Goal: Transaction & Acquisition: Purchase product/service

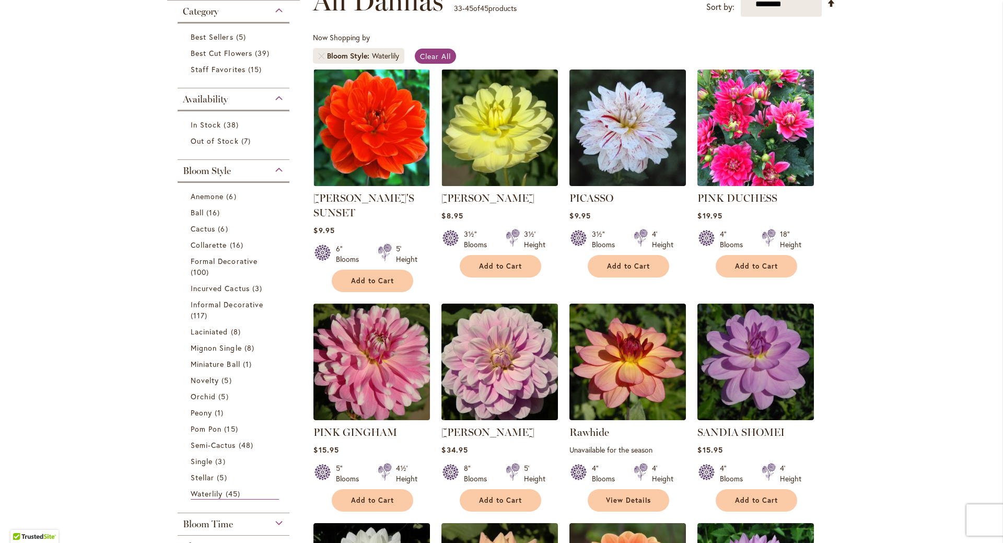
scroll to position [161, 0]
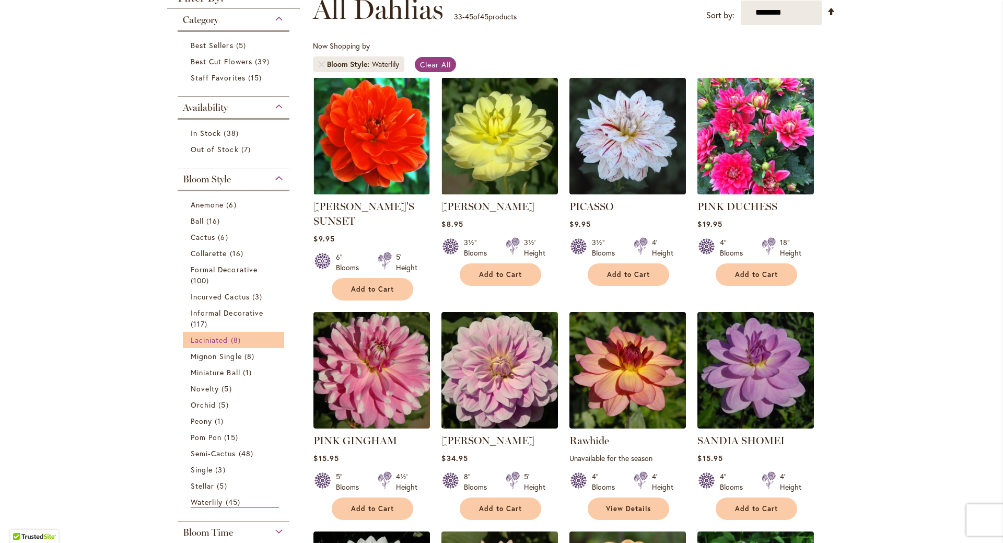
click at [213, 337] on span "Laciniated" at bounding box center [210, 340] width 38 height 10
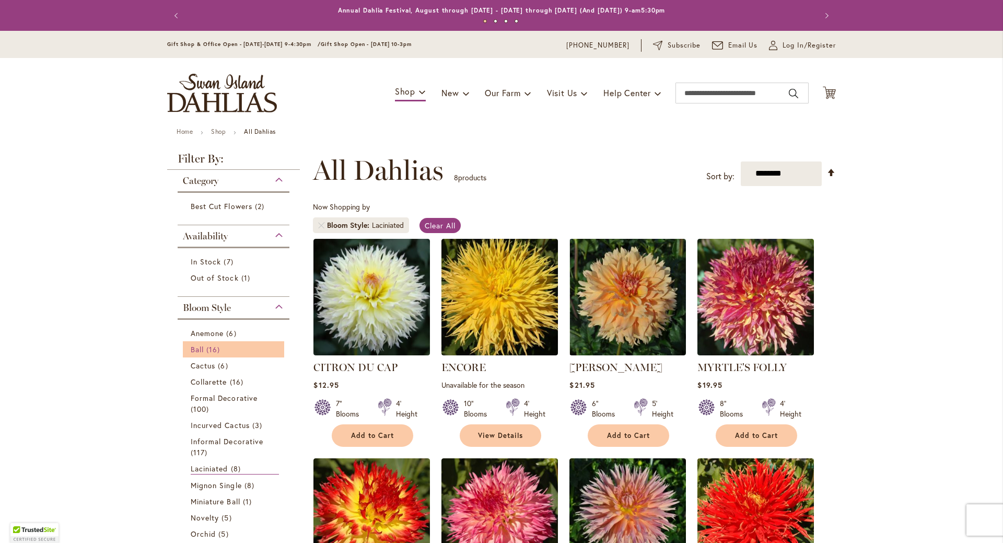
click at [208, 348] on span "16 items" at bounding box center [214, 349] width 16 height 11
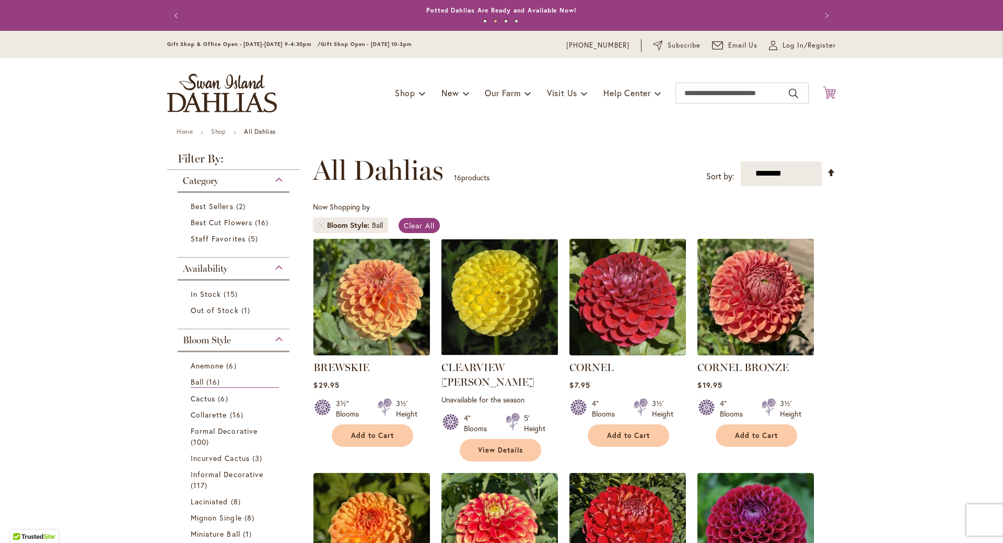
click at [831, 98] on icon "Cart .cls-1 { fill: #231f20; }" at bounding box center [829, 92] width 13 height 13
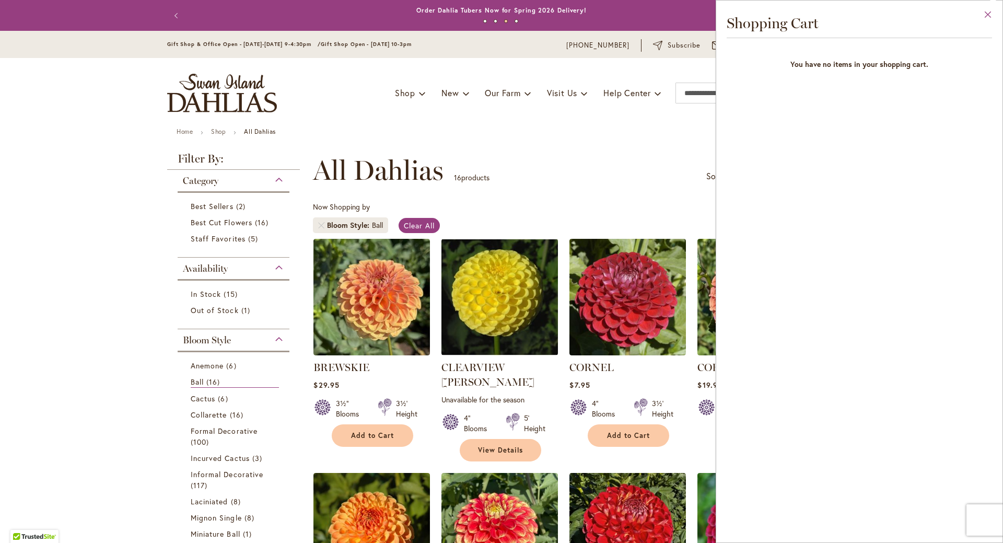
click at [987, 17] on button "Close" at bounding box center [988, 17] width 29 height 33
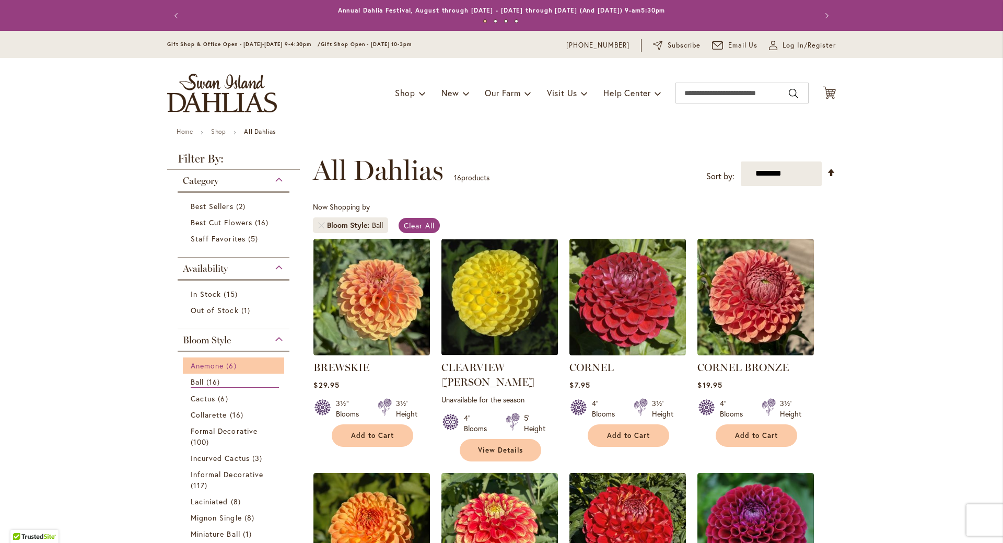
click at [216, 365] on span "Anemone" at bounding box center [207, 365] width 33 height 10
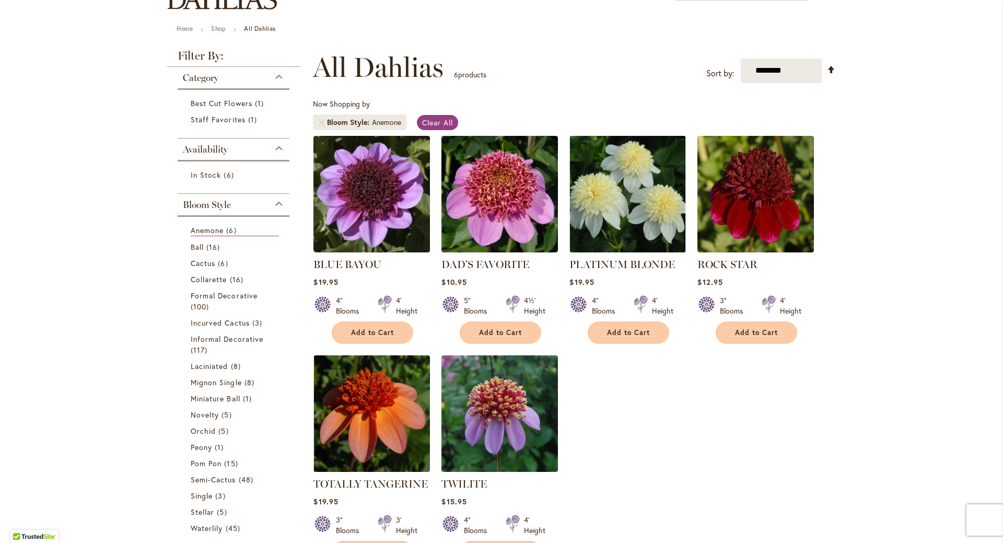
scroll to position [137, 0]
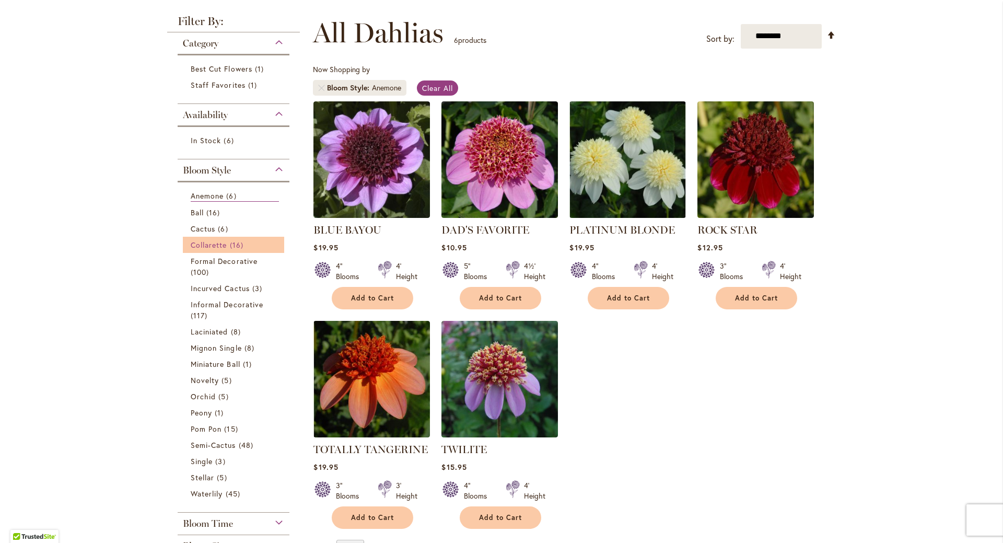
click at [223, 244] on span "Collarette" at bounding box center [209, 245] width 37 height 10
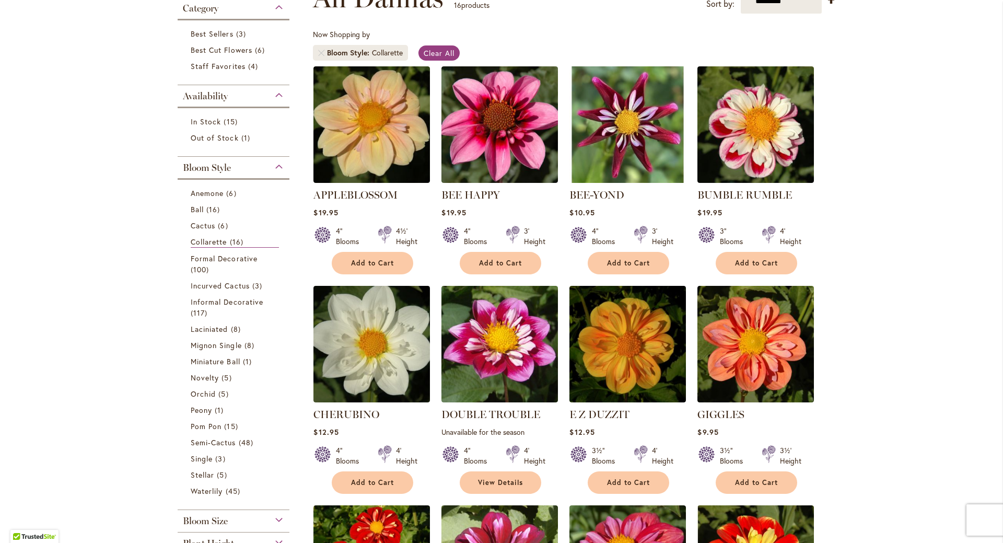
scroll to position [187, 0]
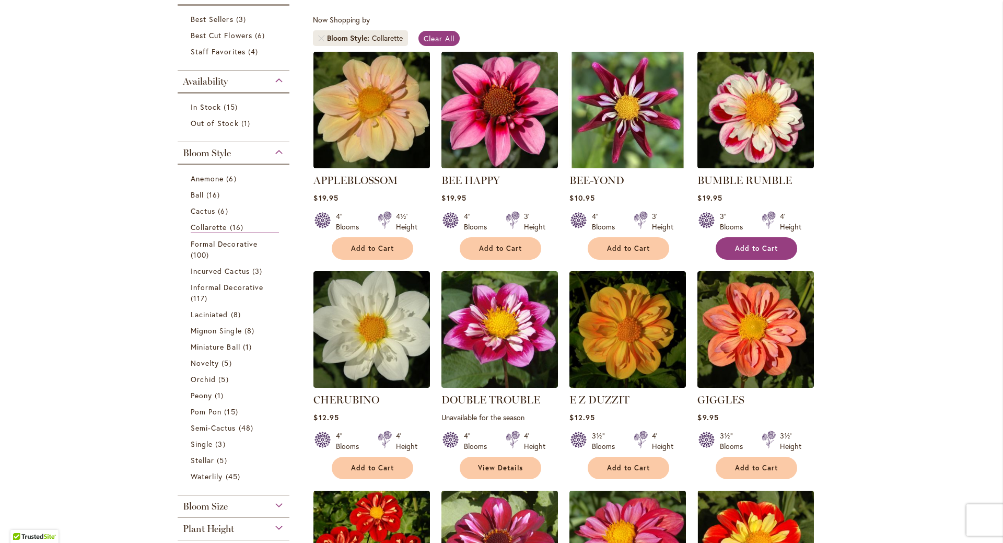
click at [745, 253] on button "Add to Cart" at bounding box center [756, 248] width 81 height 22
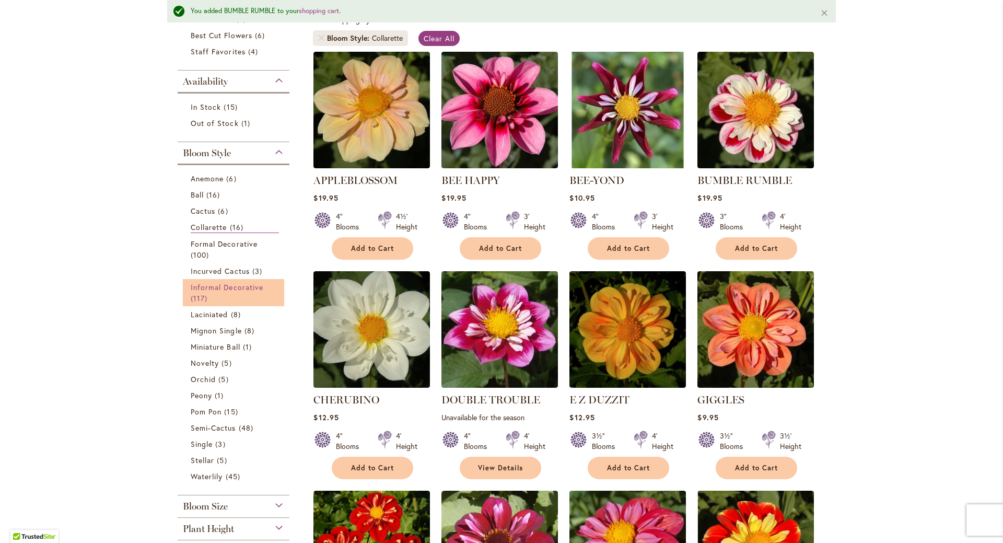
click at [248, 284] on span "Informal Decorative" at bounding box center [227, 287] width 73 height 10
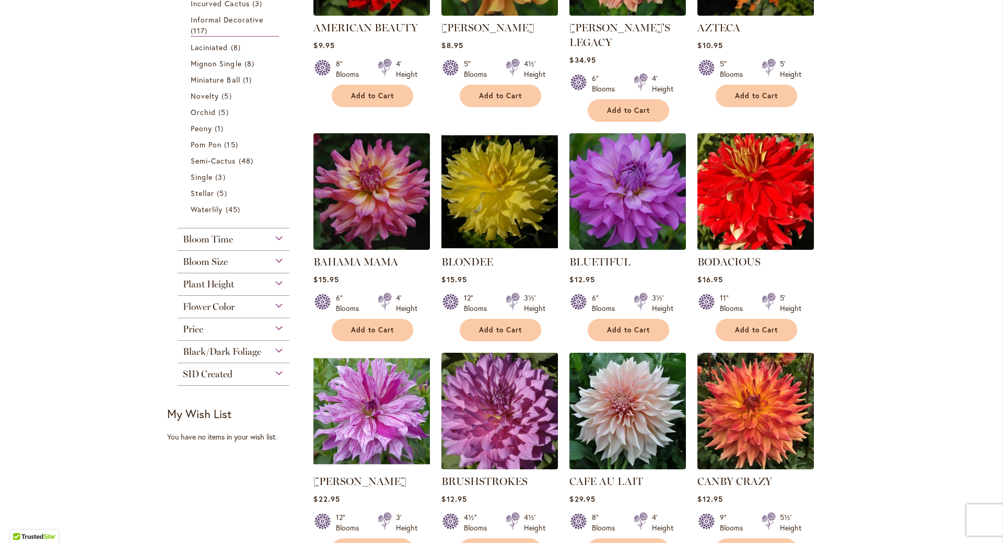
scroll to position [344, 0]
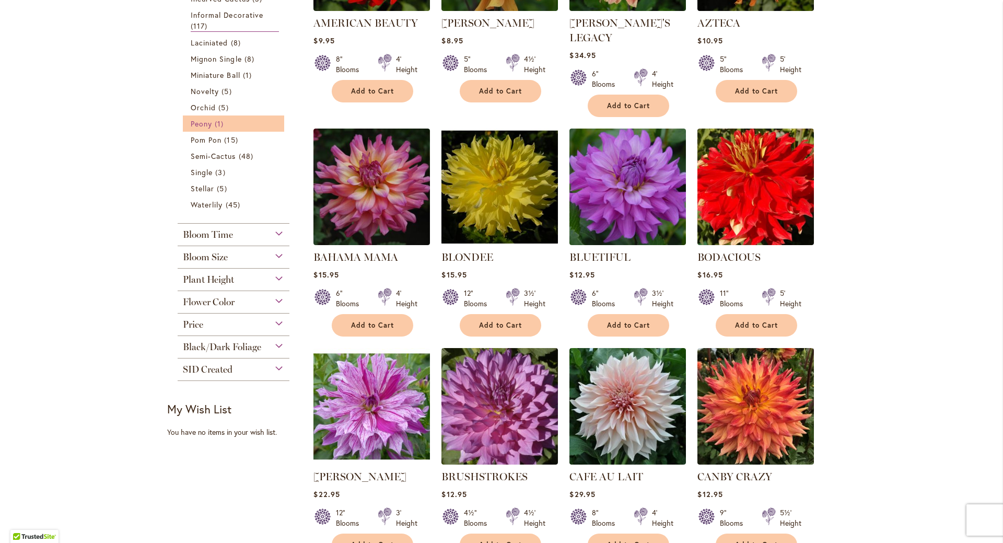
click at [211, 123] on link "Peony 1 item" at bounding box center [235, 123] width 88 height 11
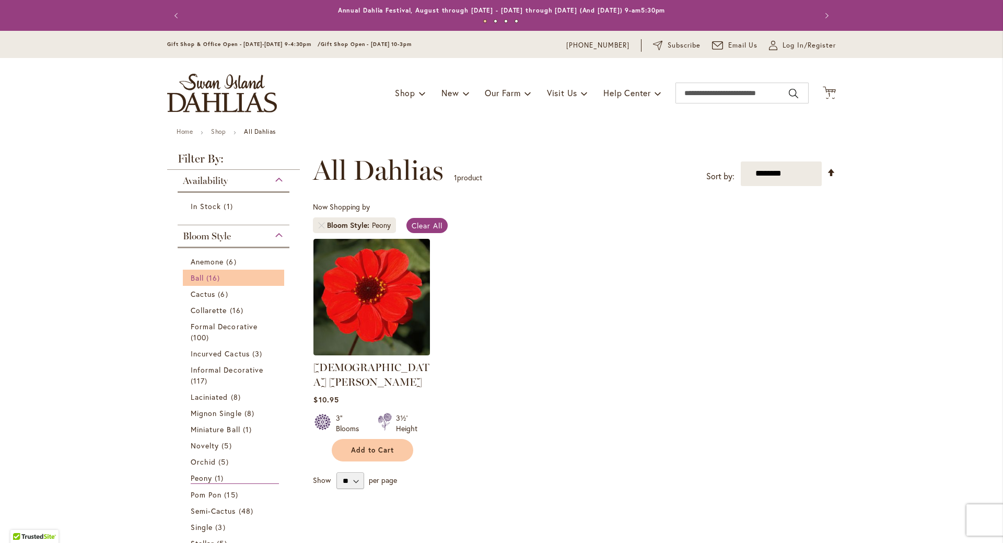
click at [209, 279] on span "16 items" at bounding box center [214, 277] width 16 height 11
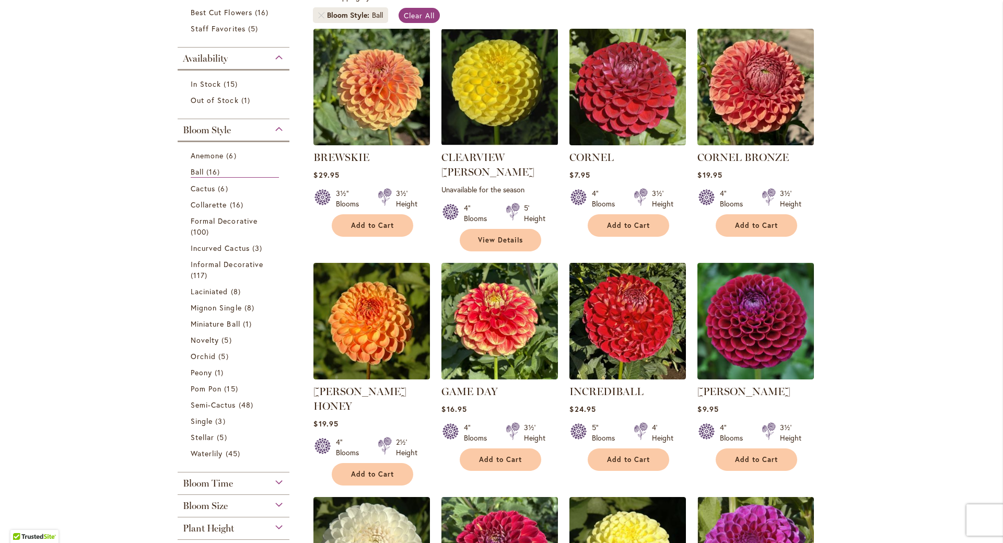
scroll to position [216, 0]
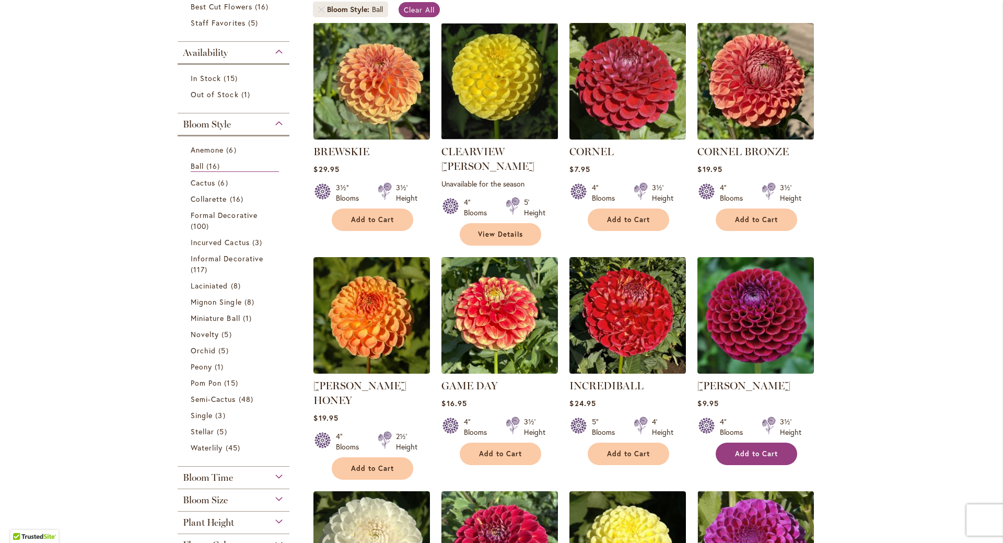
click at [770, 442] on button "Add to Cart" at bounding box center [756, 453] width 81 height 22
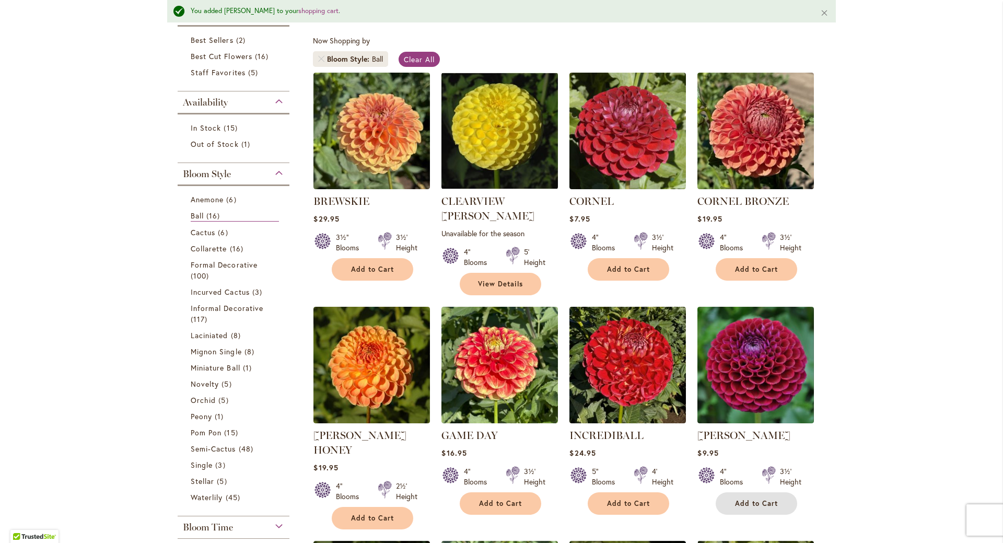
scroll to position [158, 0]
